Goal: Transaction & Acquisition: Purchase product/service

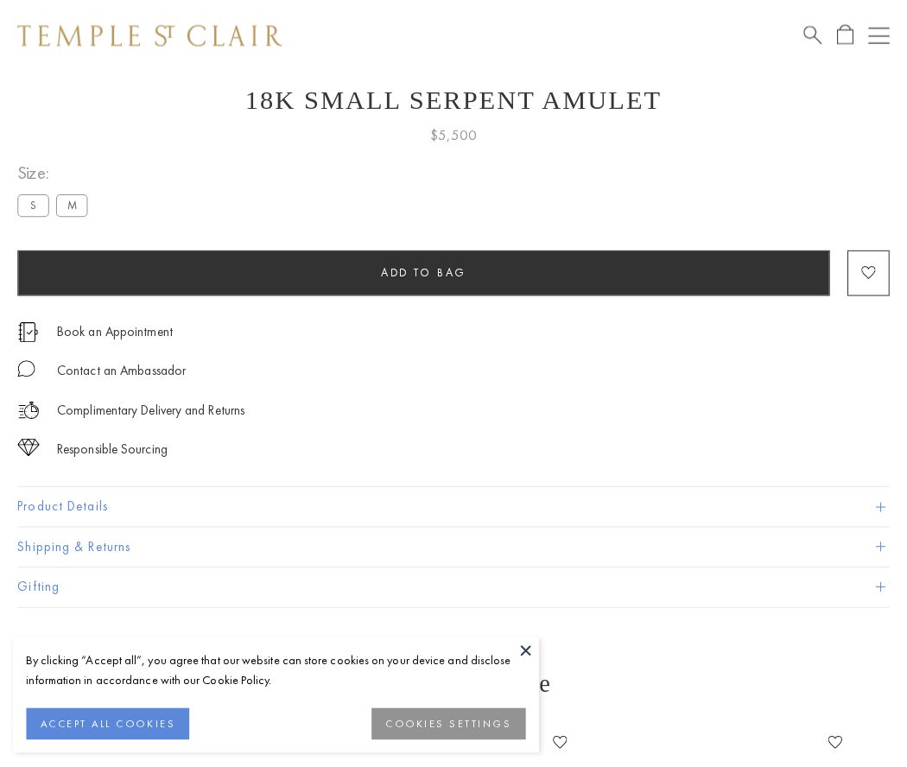
scroll to position [69, 0]
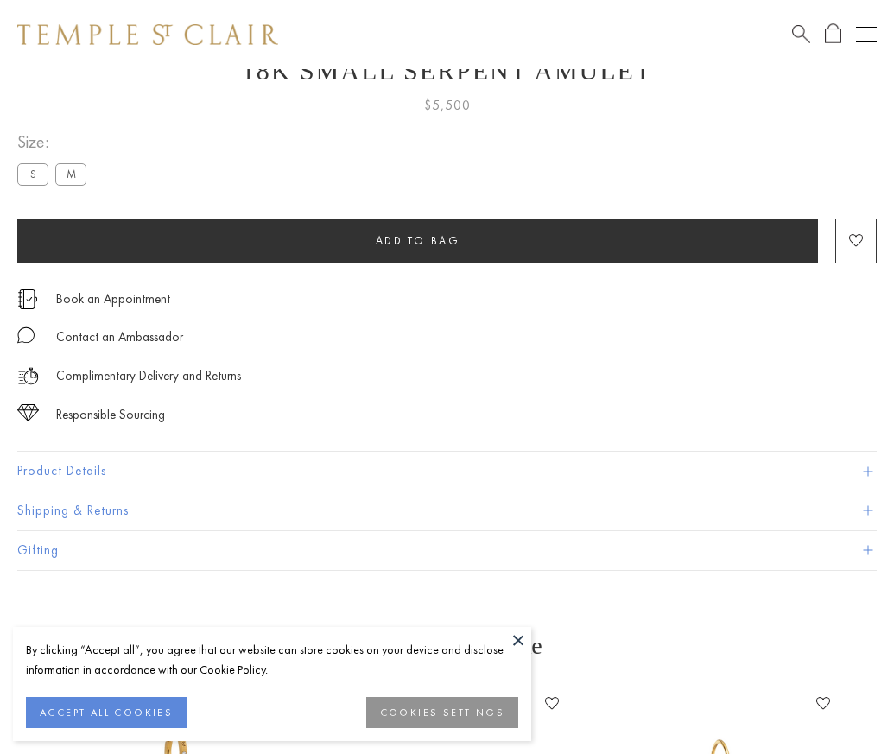
click at [417, 240] on span "Add to bag" at bounding box center [418, 240] width 85 height 15
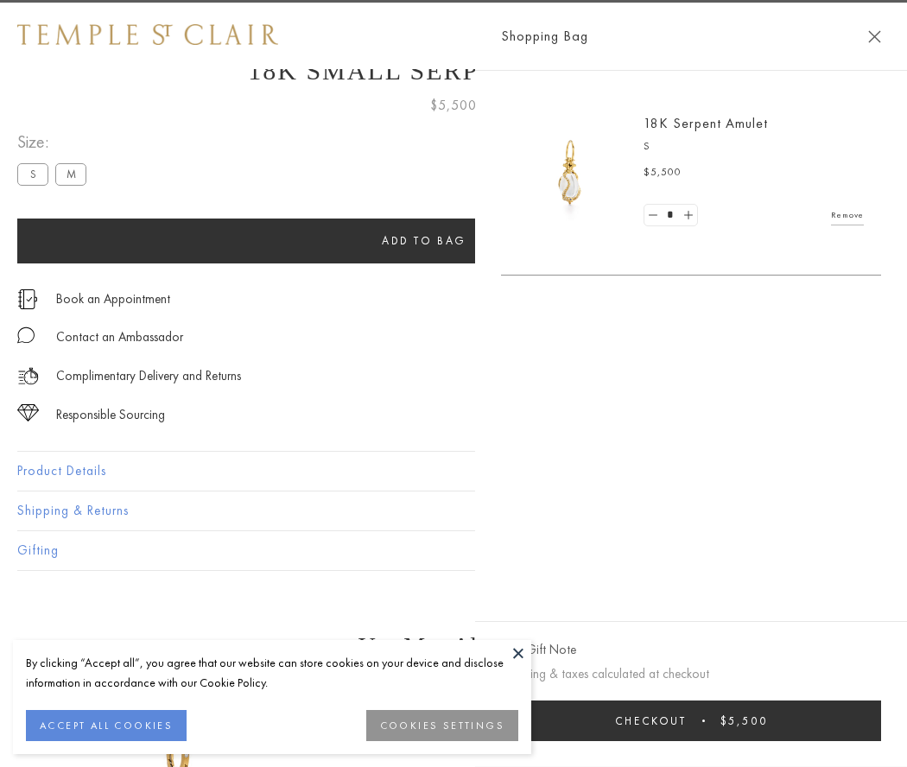
click at [881, 720] on button "Checkout $5,500" at bounding box center [691, 720] width 380 height 41
